Goal: Transaction & Acquisition: Subscribe to service/newsletter

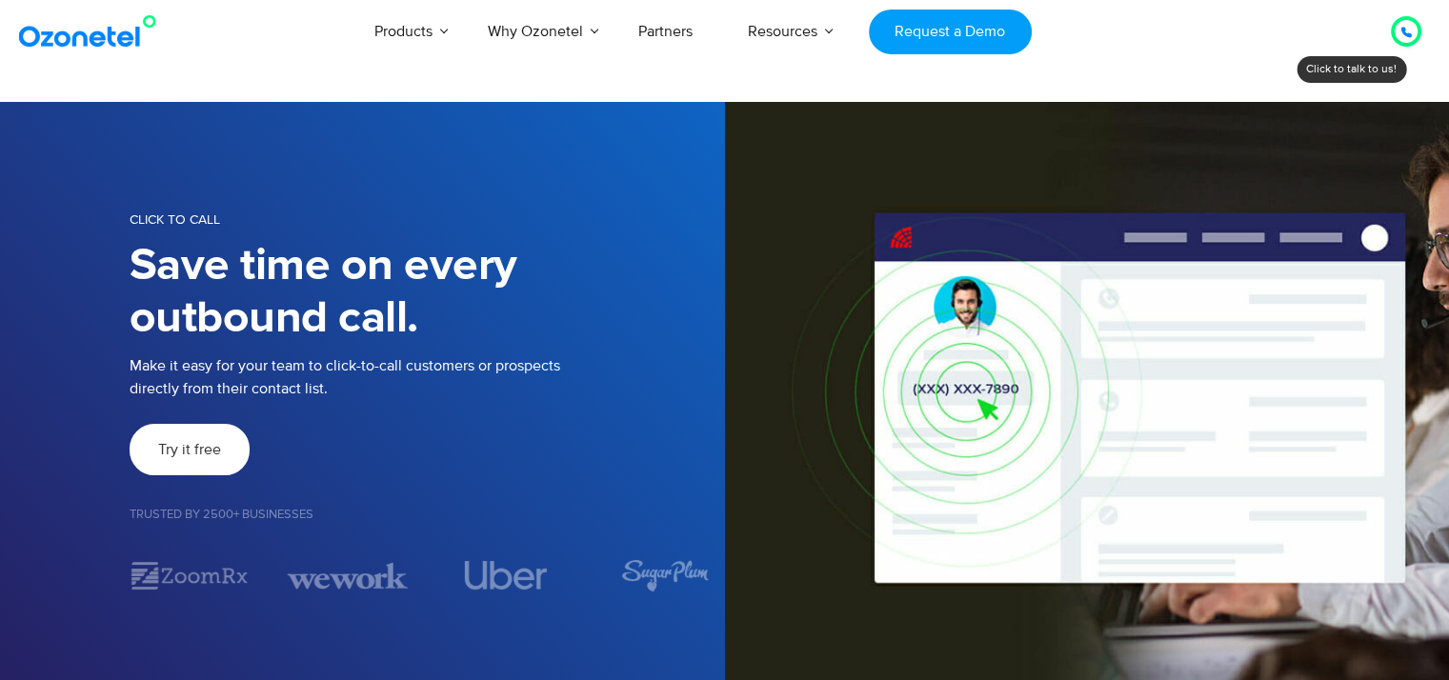
click at [174, 451] on span "Try it free" at bounding box center [189, 449] width 63 height 15
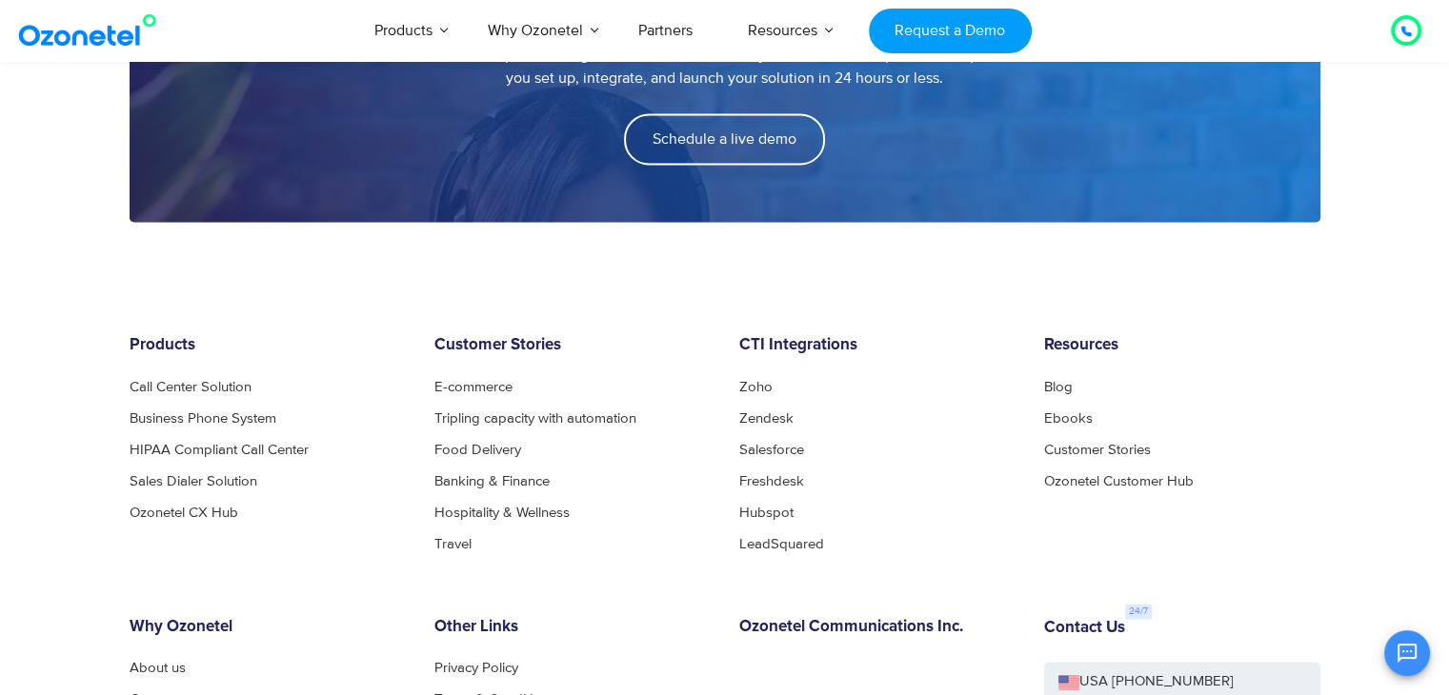
scroll to position [2789, 0]
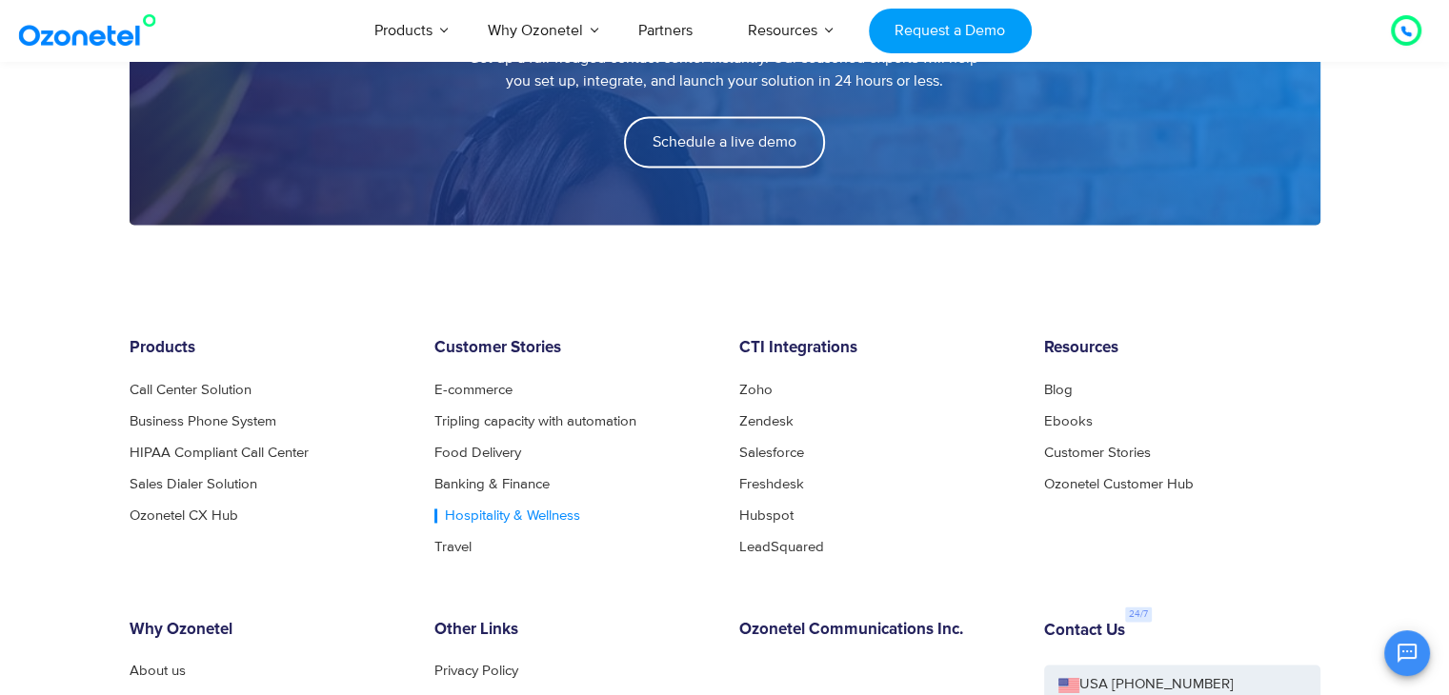
click at [537, 511] on link "Hospitality & Wellness" at bounding box center [507, 516] width 146 height 14
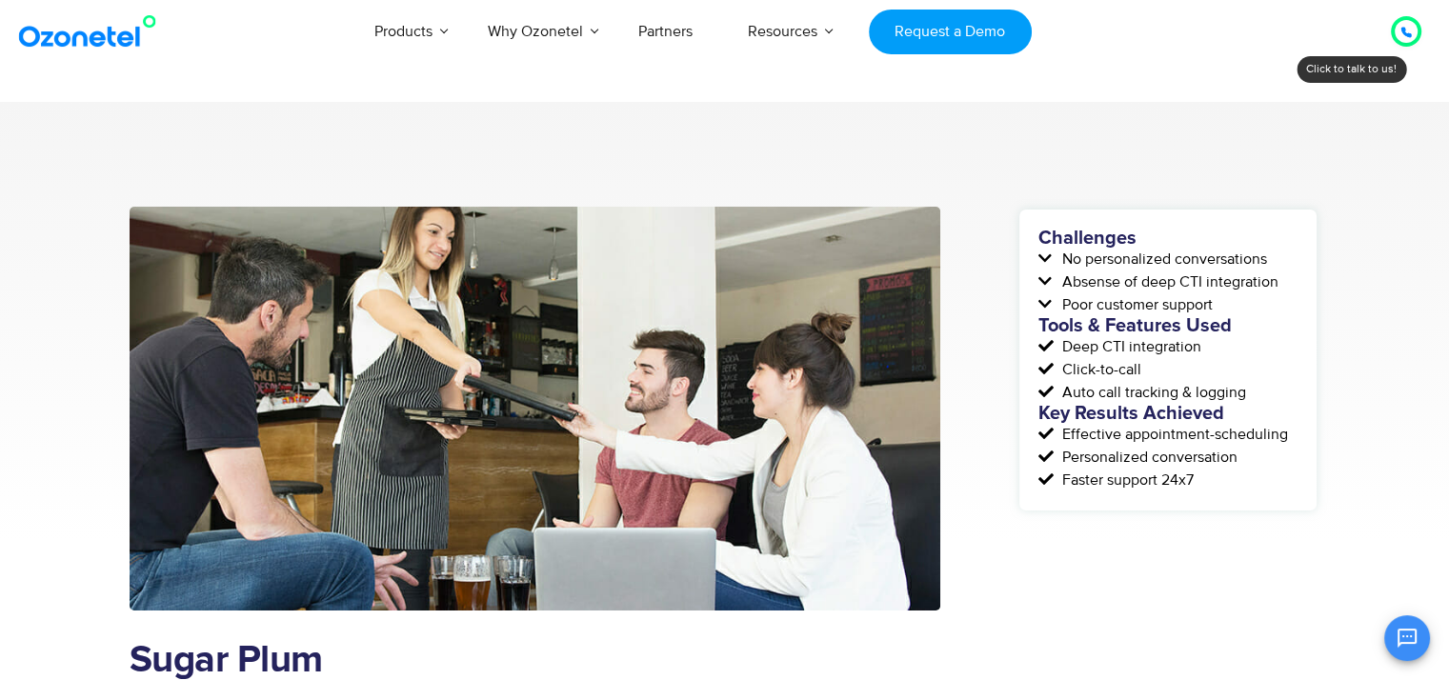
click at [70, 35] on img at bounding box center [91, 31] width 154 height 34
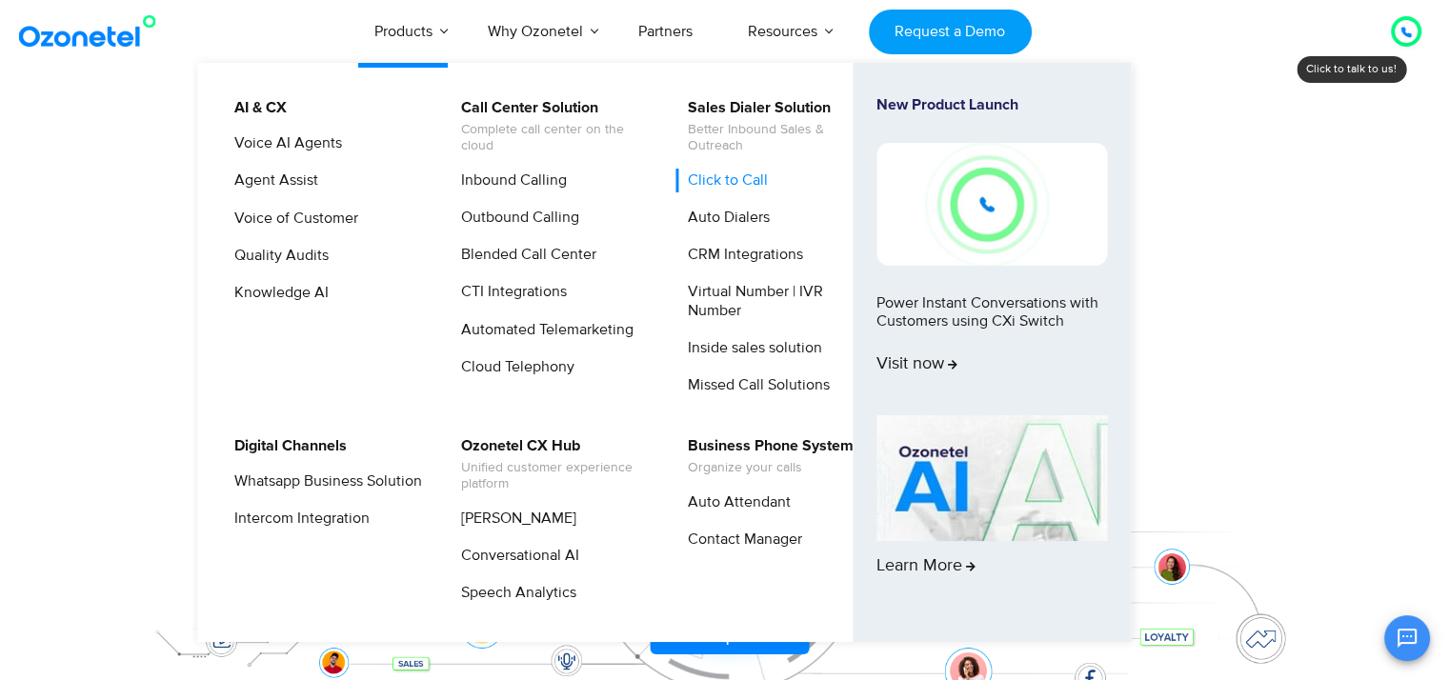
click at [743, 184] on link "Click to Call" at bounding box center [722, 181] width 95 height 24
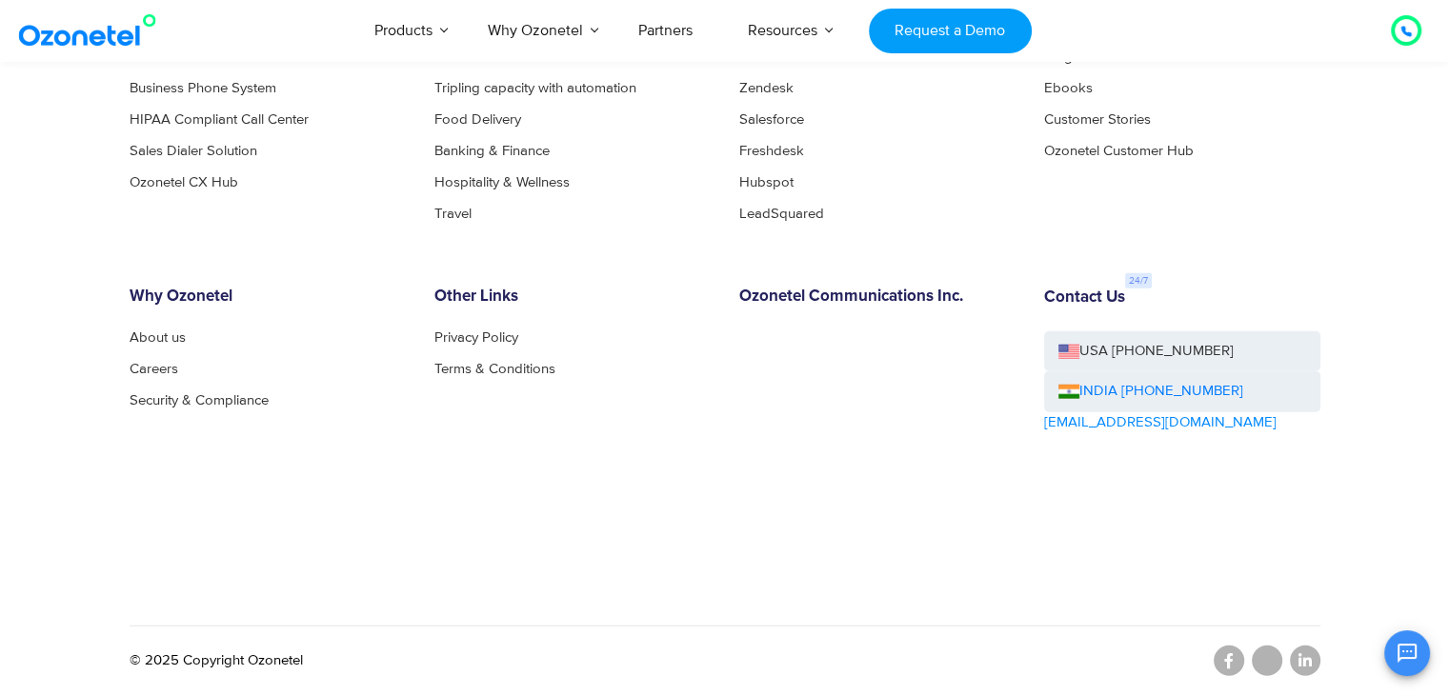
scroll to position [4568, 0]
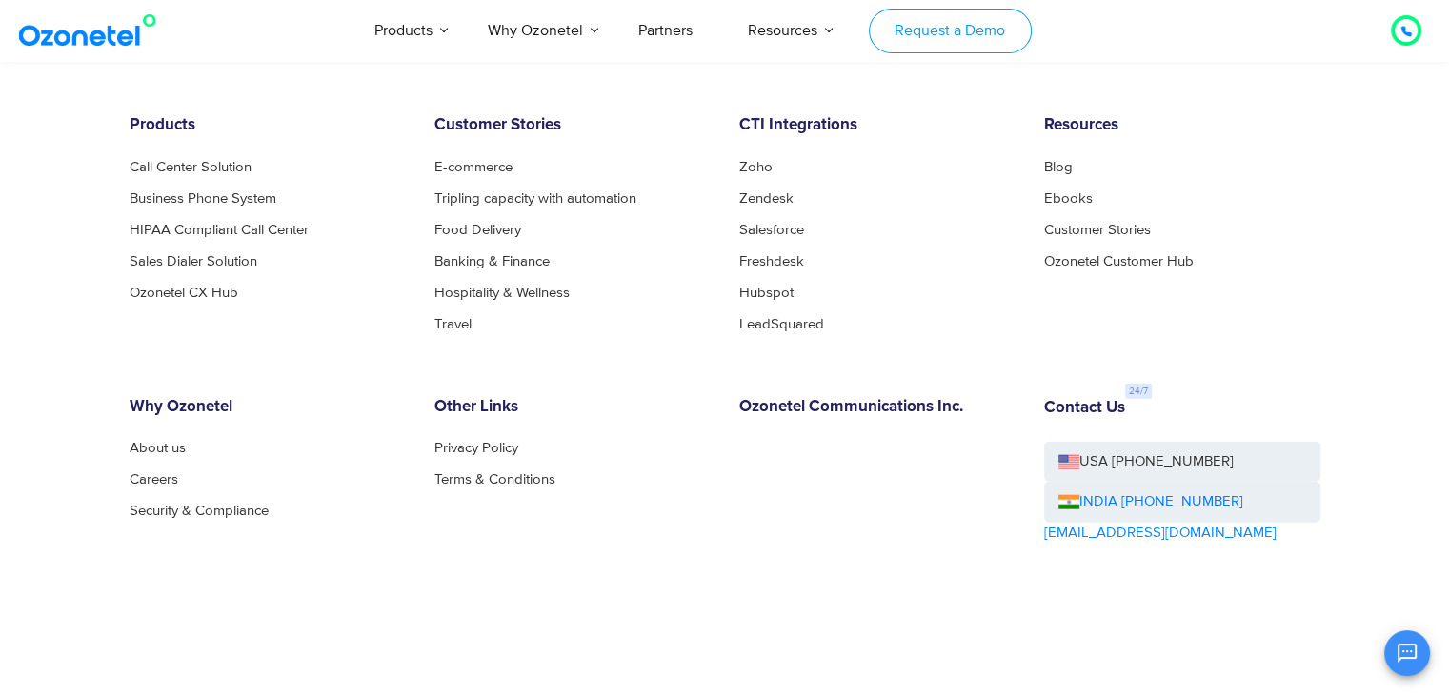
click at [945, 43] on link "Request a Demo" at bounding box center [950, 31] width 163 height 45
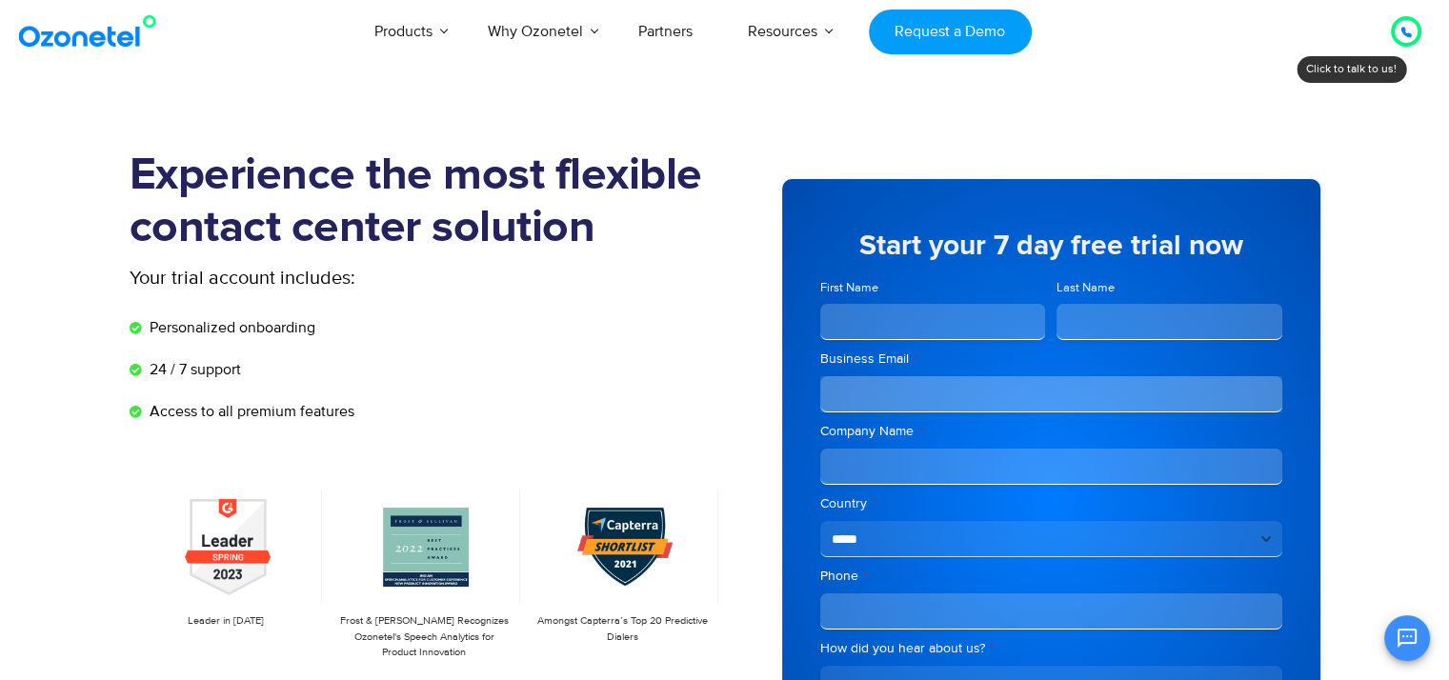
click at [1398, 31] on div at bounding box center [1405, 31] width 23 height 23
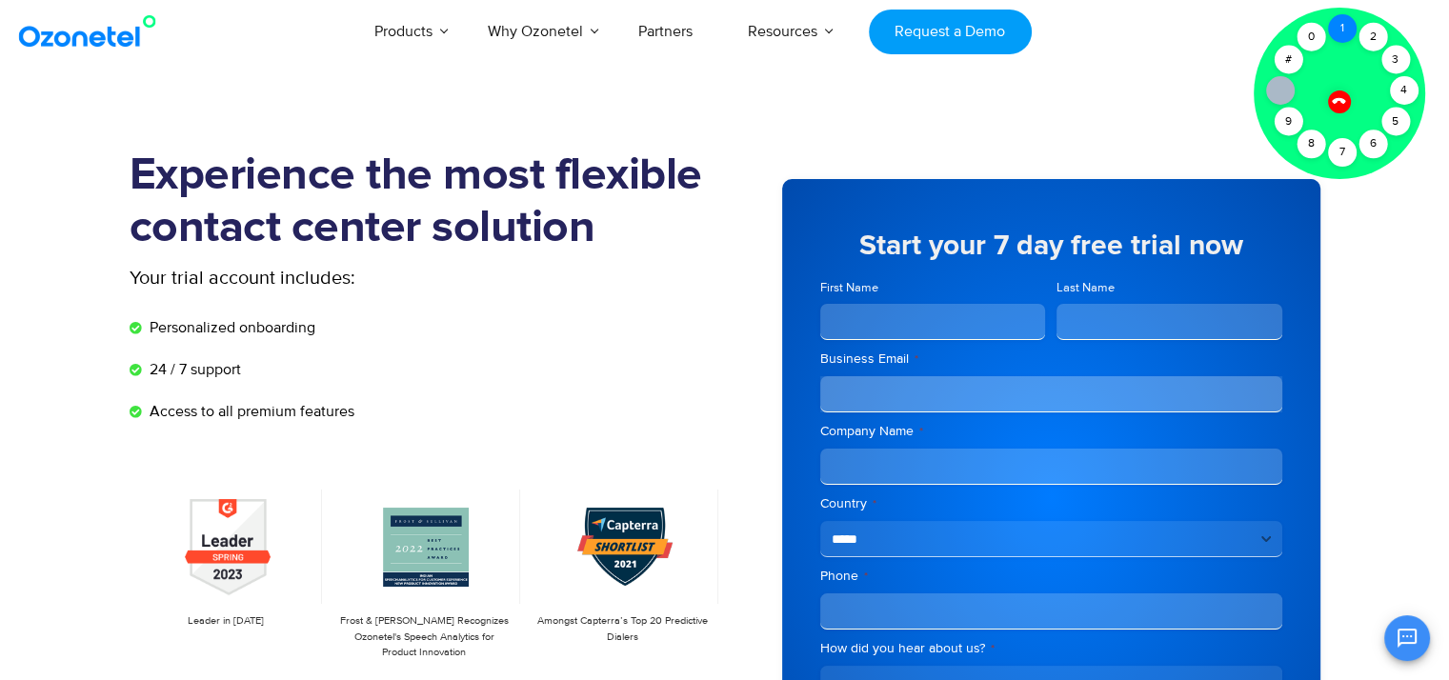
click at [1341, 29] on div "1" at bounding box center [1342, 28] width 29 height 29
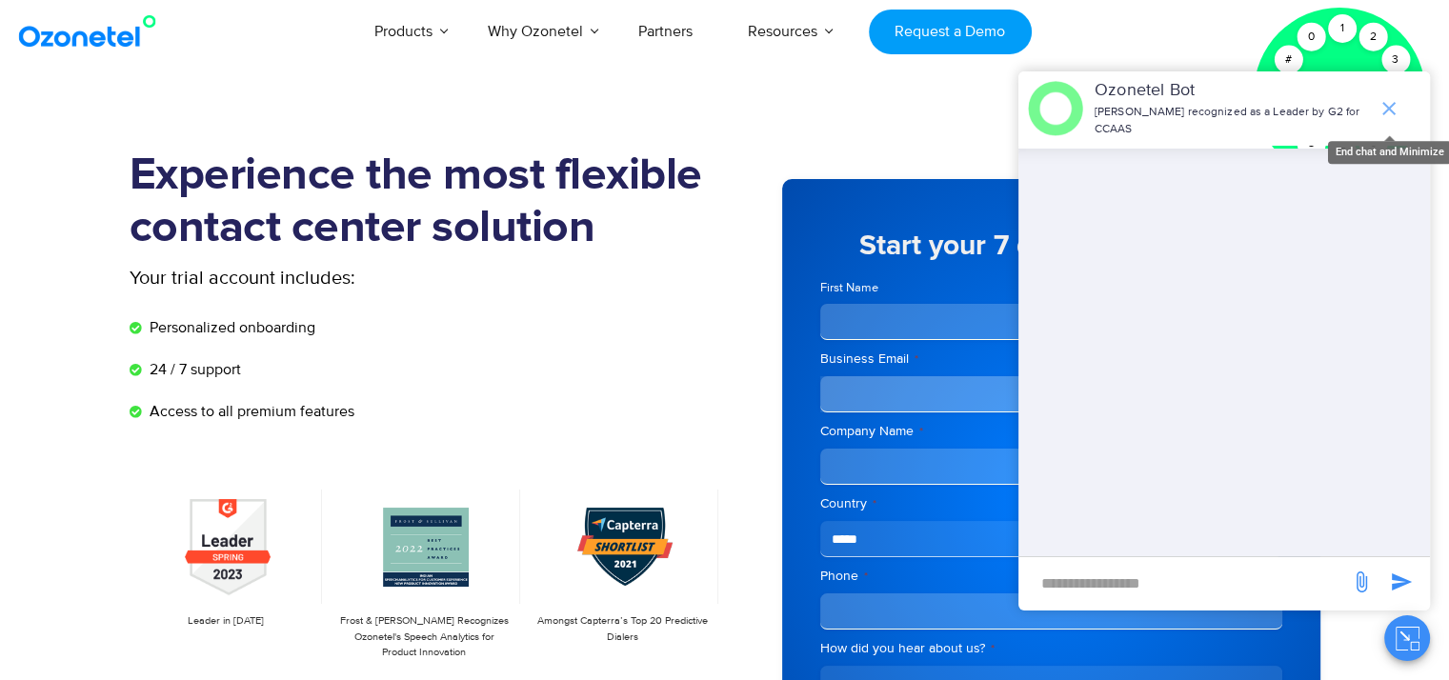
click at [1393, 97] on icon "end chat or minimize" at bounding box center [1388, 108] width 23 height 23
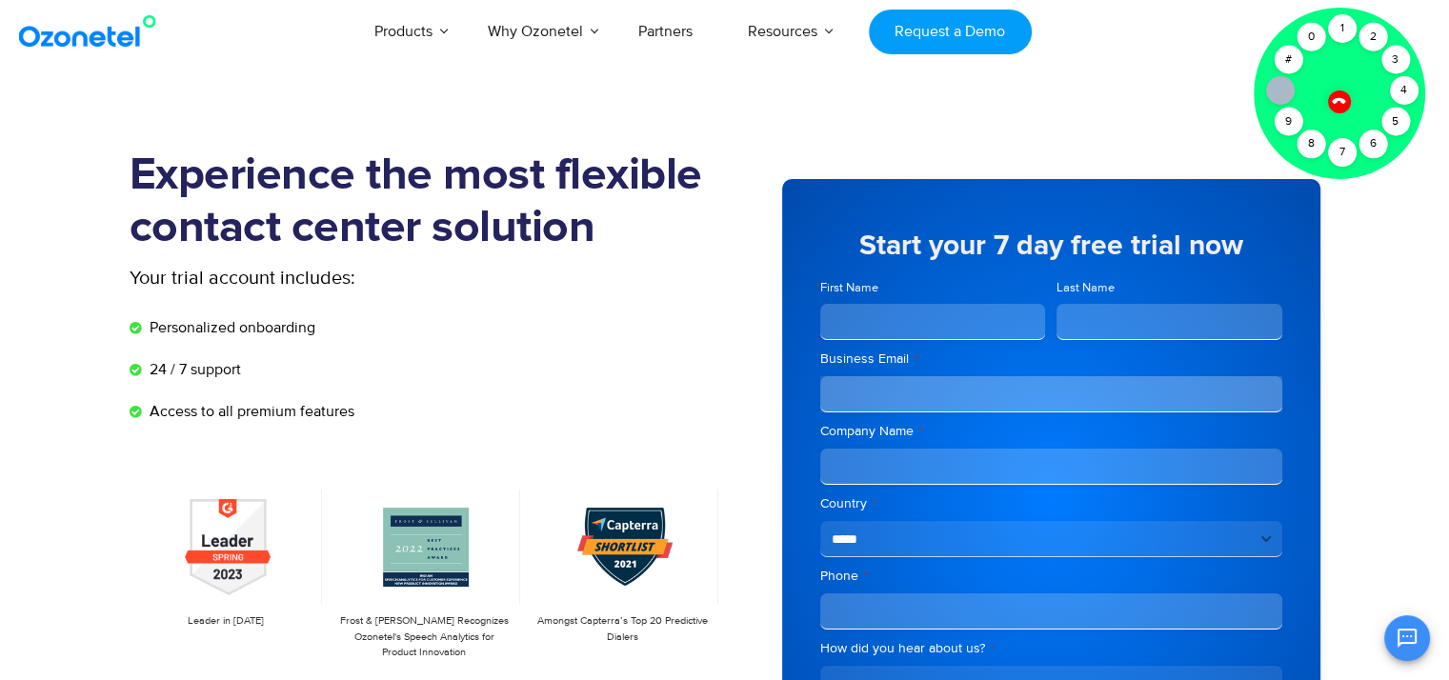
click at [1336, 100] on icon at bounding box center [1338, 100] width 13 height 13
